Goal: Find specific page/section: Find specific page/section

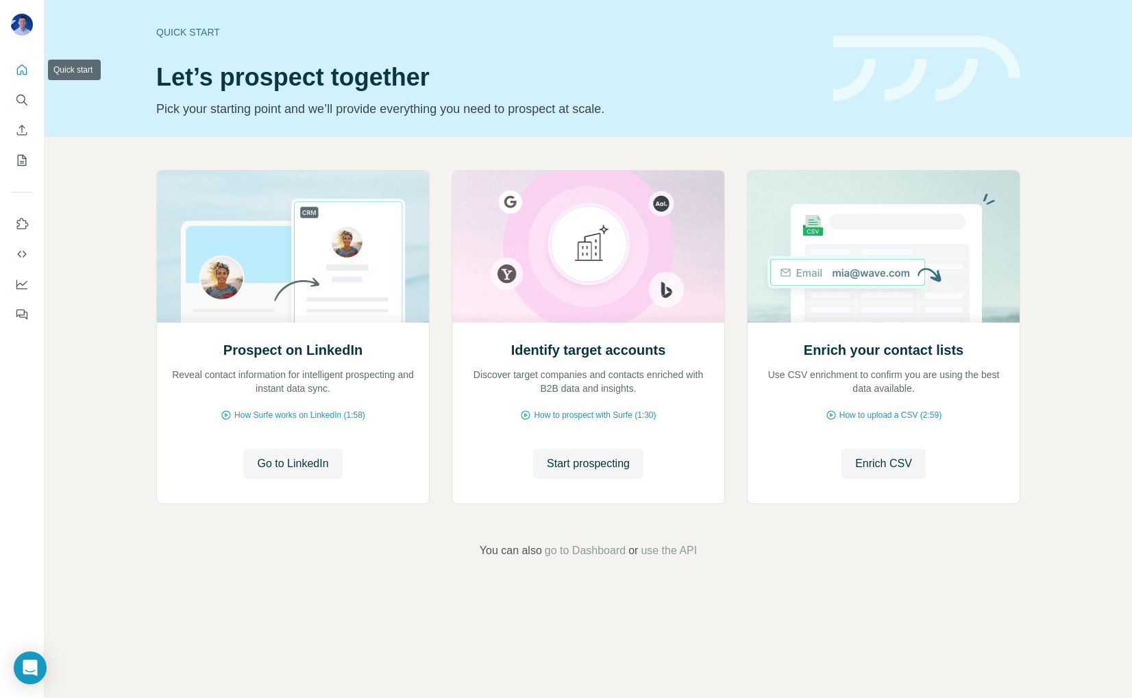
click at [19, 69] on icon "Quick start" at bounding box center [22, 70] width 14 height 14
click at [19, 100] on icon "Search" at bounding box center [22, 100] width 14 height 14
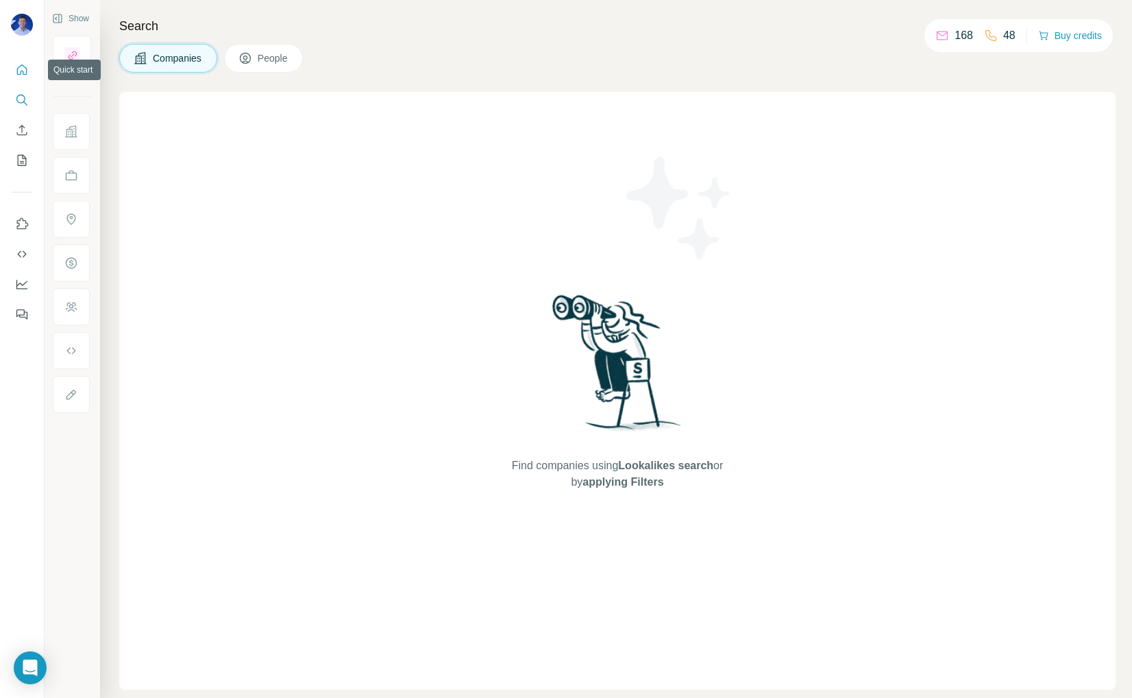
click at [25, 72] on icon "Quick start" at bounding box center [22, 70] width 14 height 14
